Goal: Check status: Check status

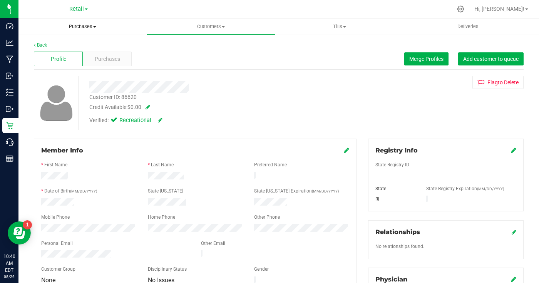
click at [90, 24] on span "Purchases" at bounding box center [82, 26] width 128 height 7
click at [57, 57] on span "Fulfillment" at bounding box center [42, 55] width 48 height 7
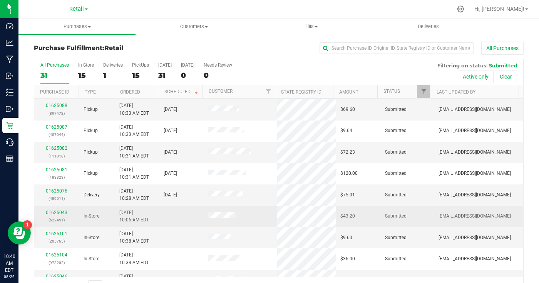
scroll to position [246, 0]
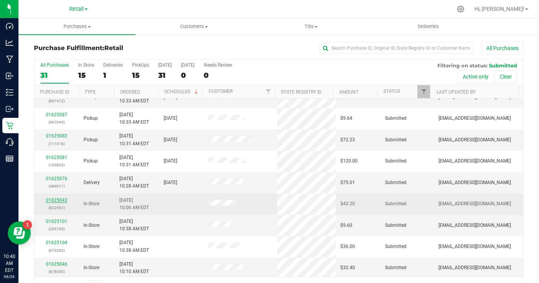
click at [62, 198] on link "01625043" at bounding box center [57, 199] width 22 height 5
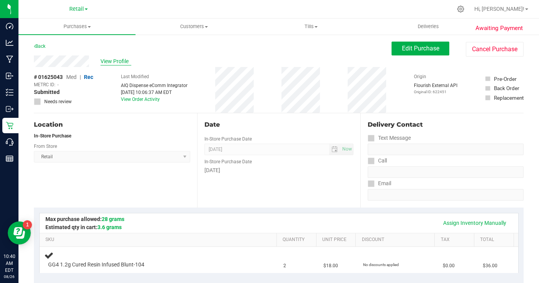
click at [106, 63] on span "View Profile" at bounding box center [115, 61] width 31 height 8
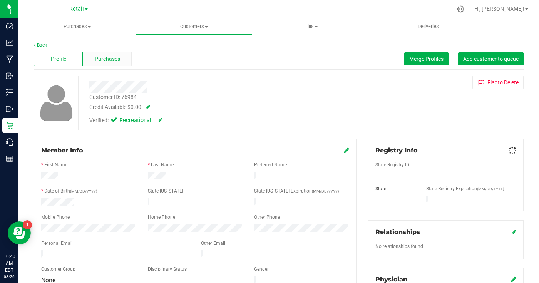
click at [111, 60] on span "Purchases" at bounding box center [107, 59] width 25 height 8
